Goal: Navigation & Orientation: Find specific page/section

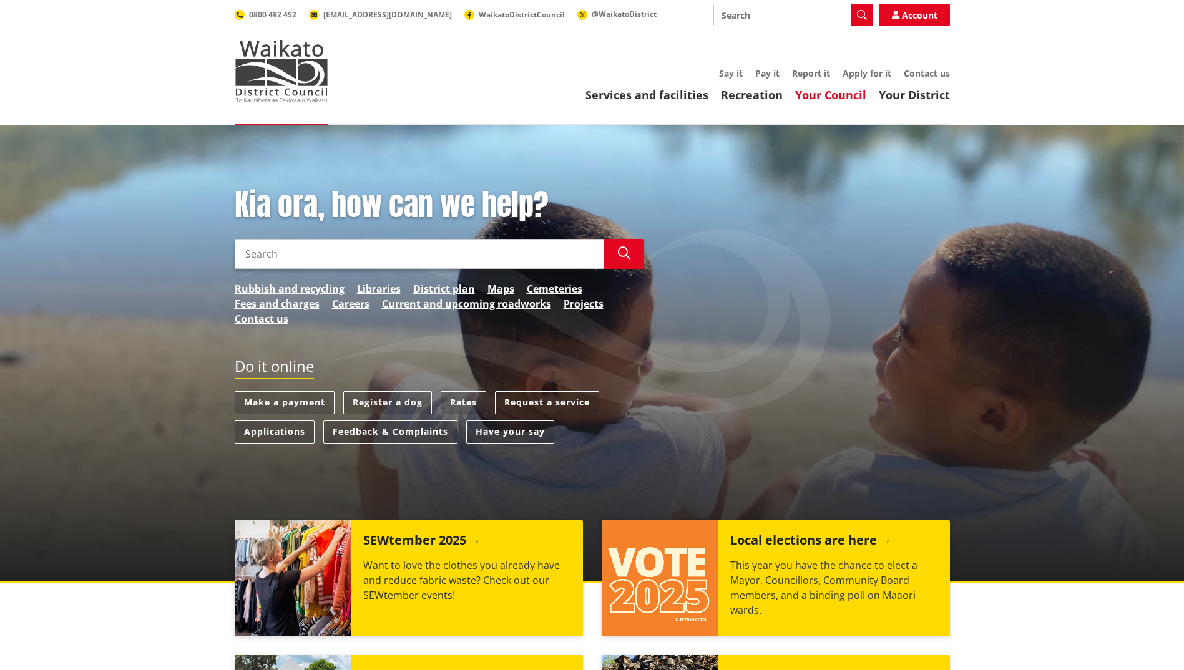
click at [824, 94] on link "Your Council" at bounding box center [830, 94] width 71 height 15
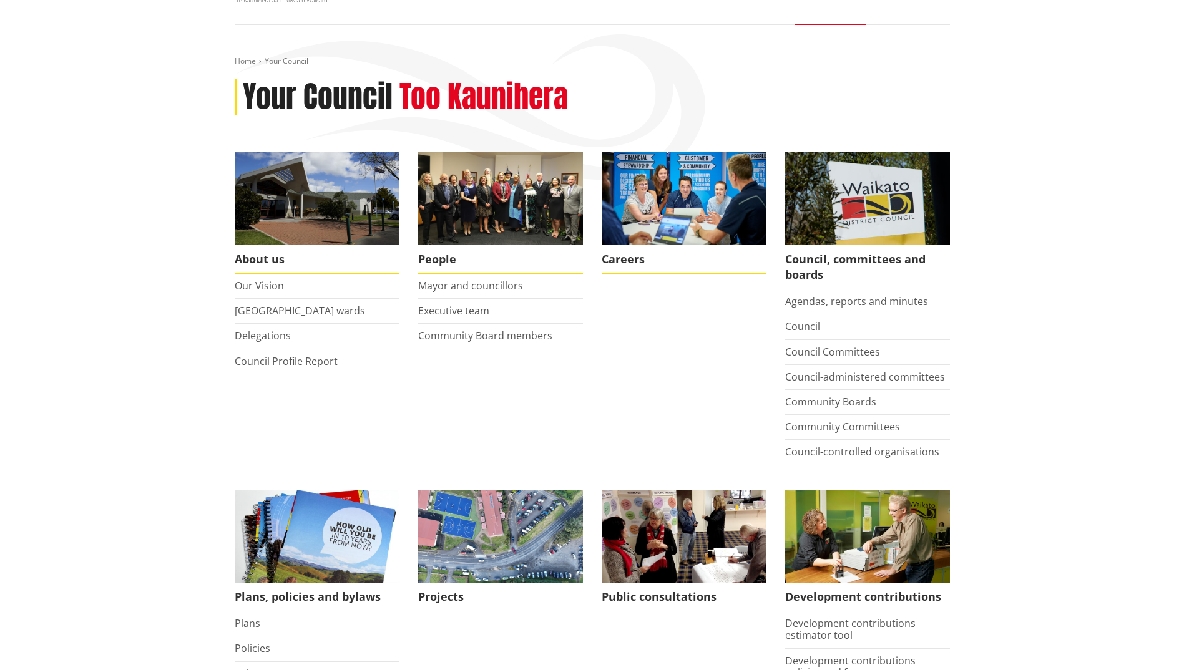
scroll to position [67, 0]
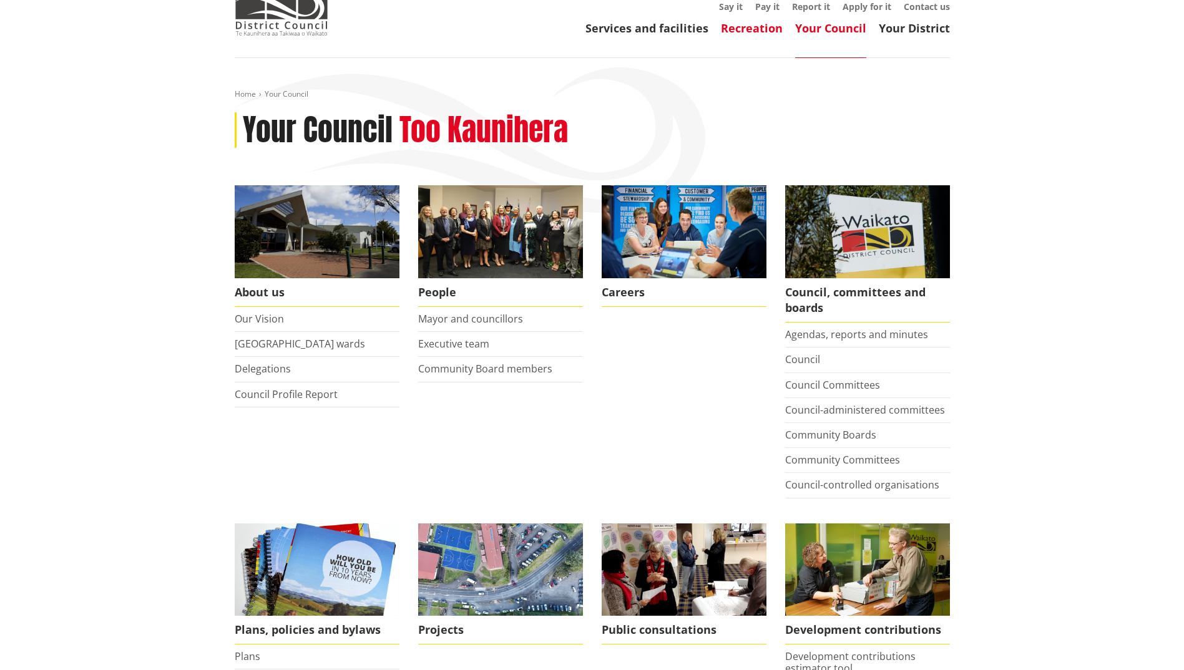
click at [756, 27] on link "Recreation" at bounding box center [752, 28] width 62 height 15
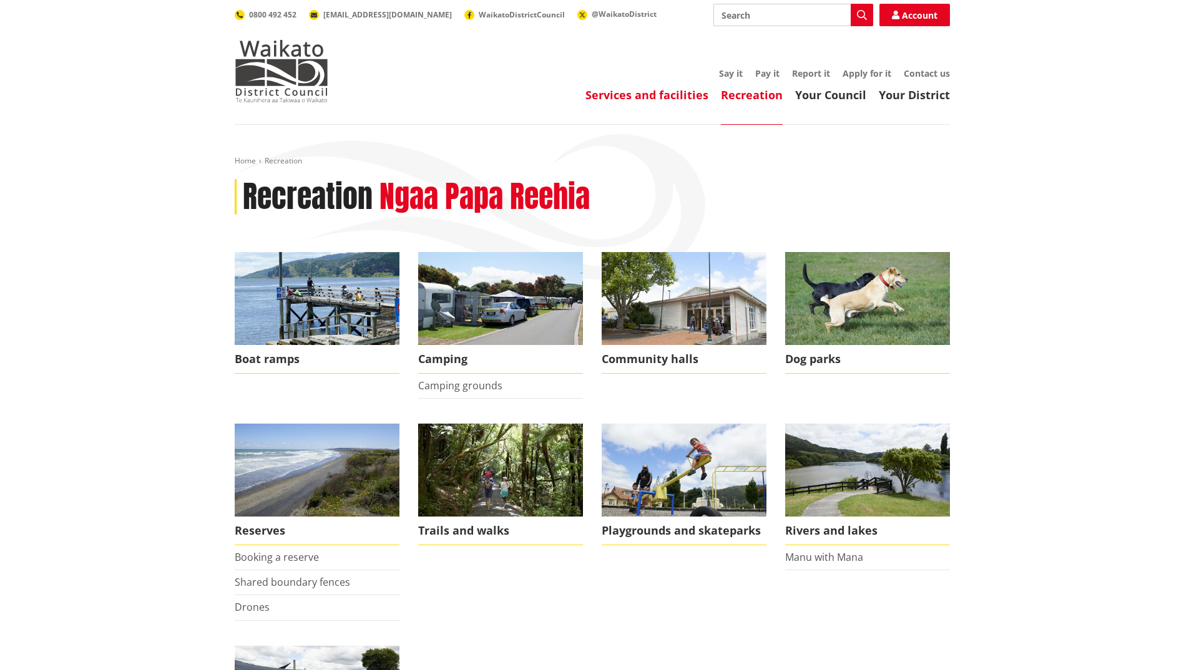
click at [636, 96] on link "Services and facilities" at bounding box center [646, 94] width 123 height 15
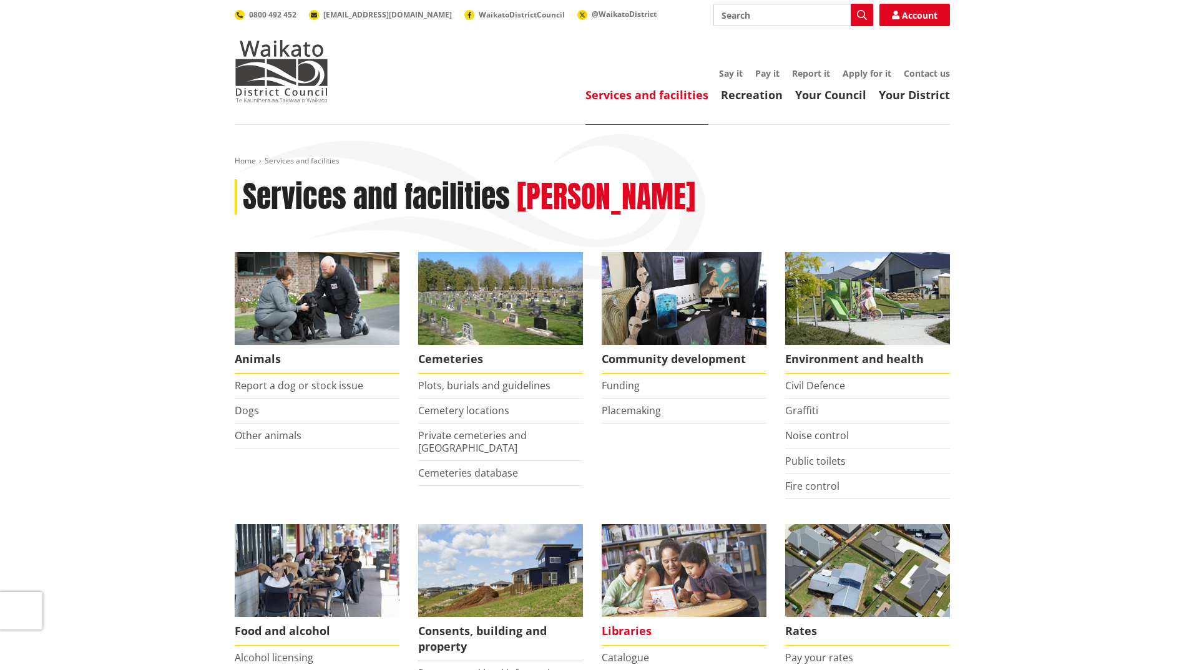
click at [653, 595] on img at bounding box center [683, 570] width 165 height 93
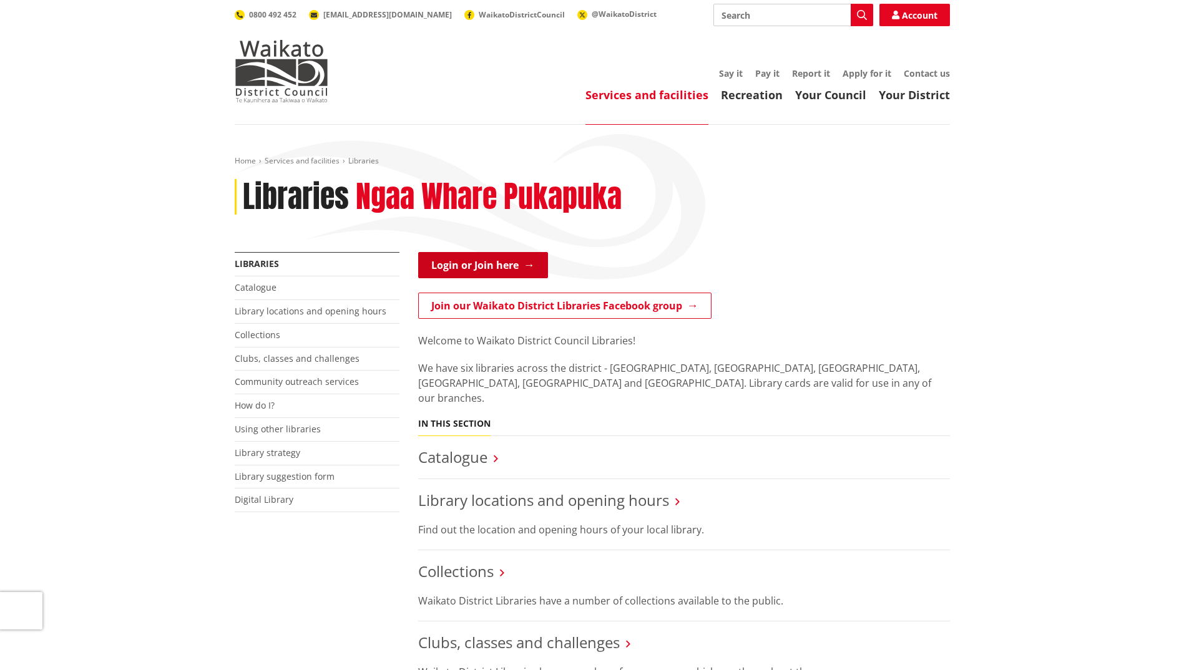
click at [524, 266] on link "Login or Join here" at bounding box center [483, 265] width 130 height 26
